Goal: Information Seeking & Learning: Learn about a topic

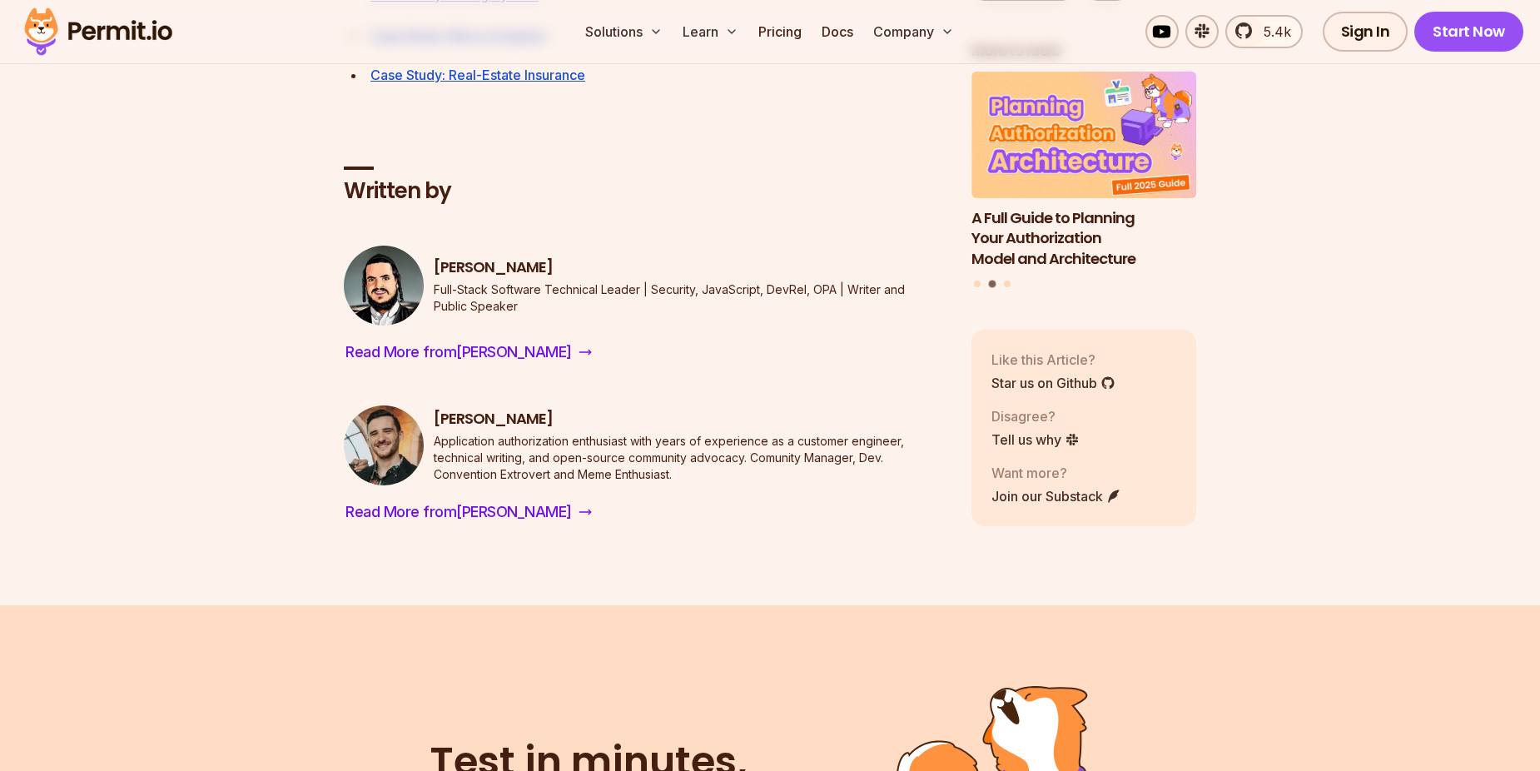
scroll to position [15069, 0]
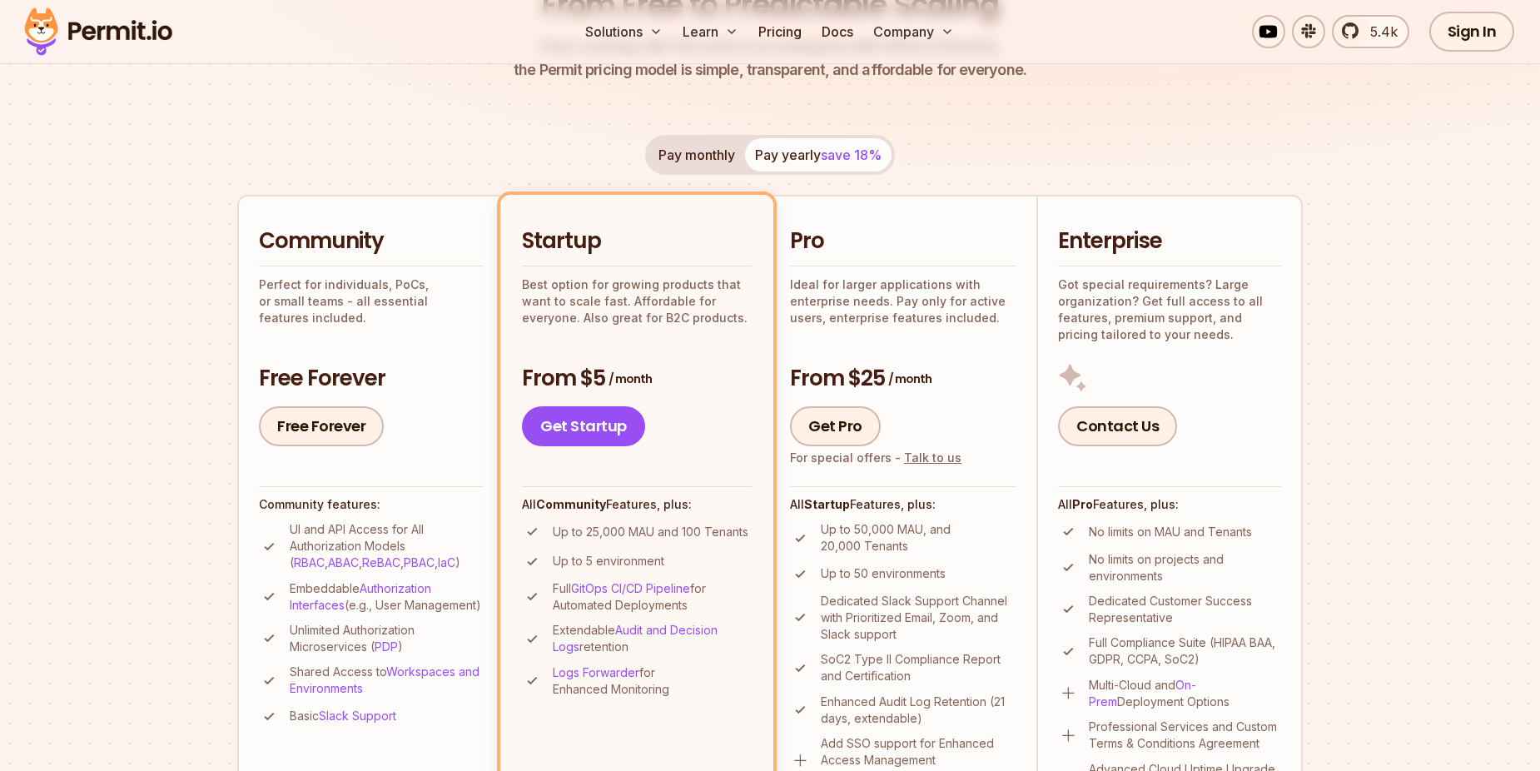
scroll to position [333, 0]
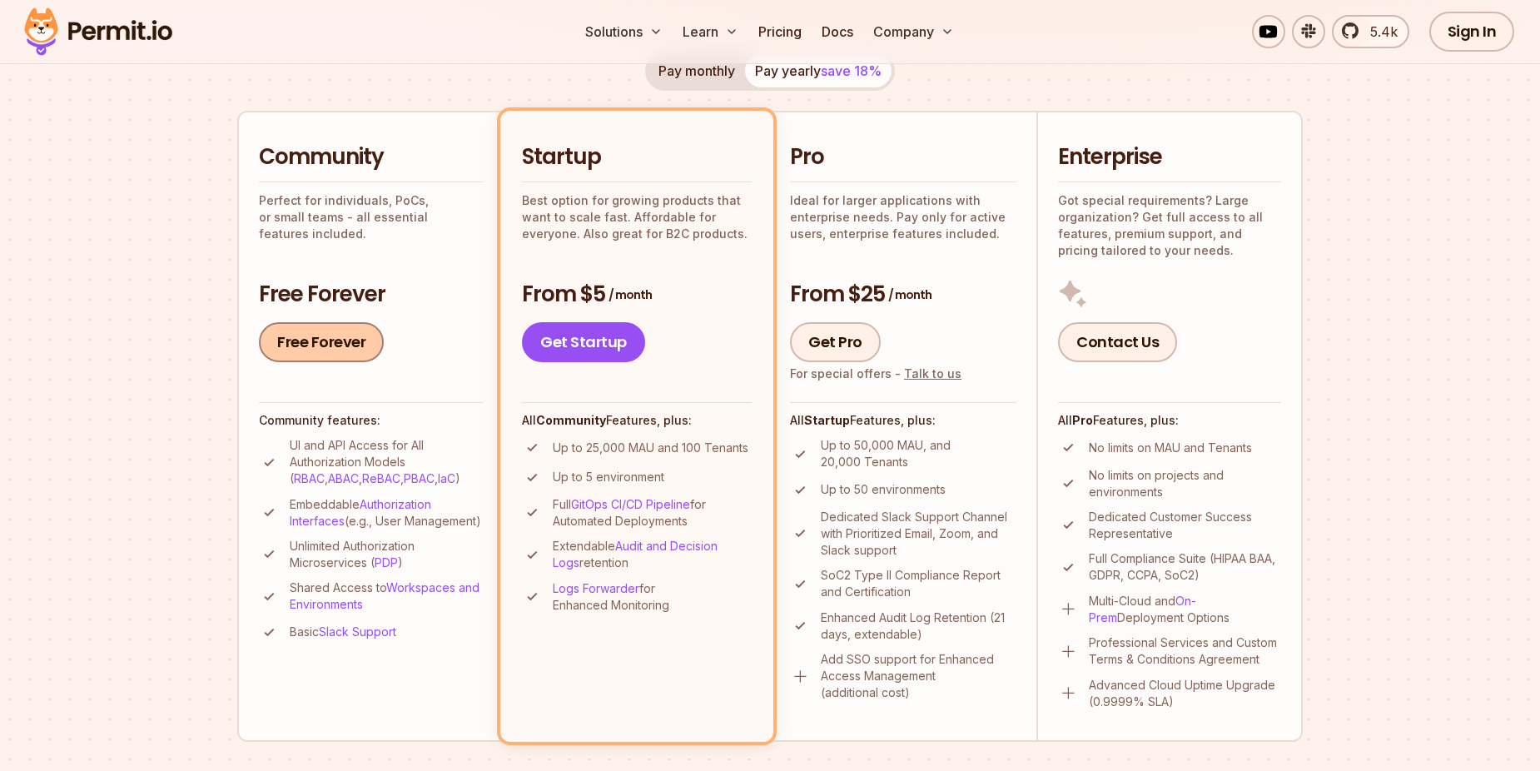
click at [326, 346] on link "Free Forever" at bounding box center [321, 342] width 125 height 40
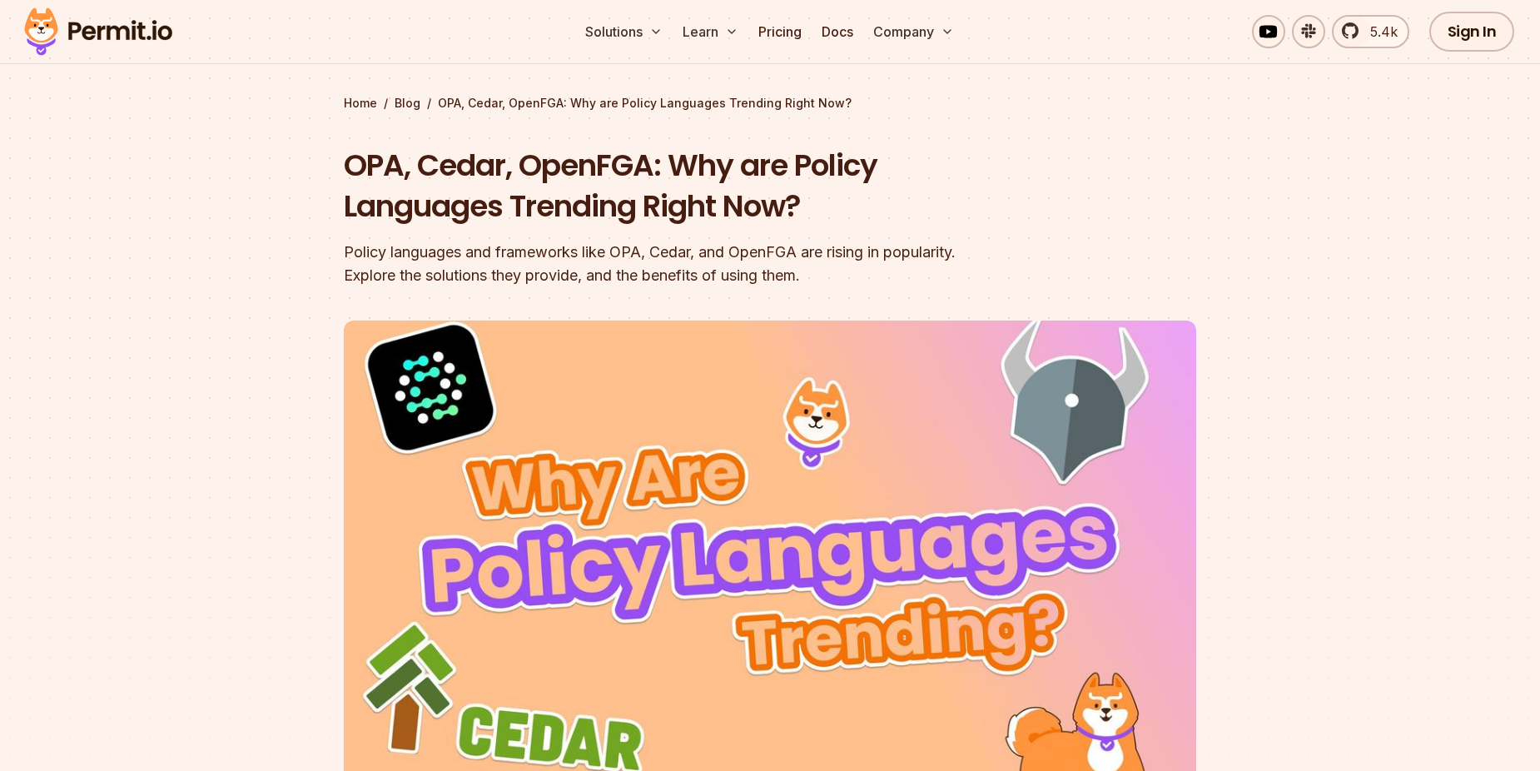
scroll to position [83, 0]
